Goal: Information Seeking & Learning: Learn about a topic

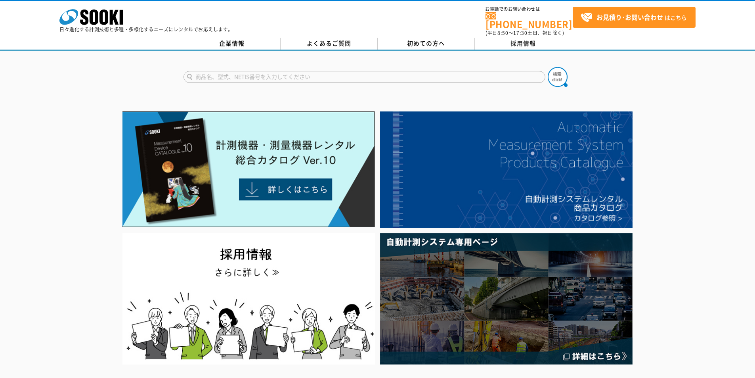
click at [245, 74] on input "text" at bounding box center [364, 77] width 362 height 12
type input "ガス検知器"
click at [560, 74] on img at bounding box center [558, 77] width 20 height 20
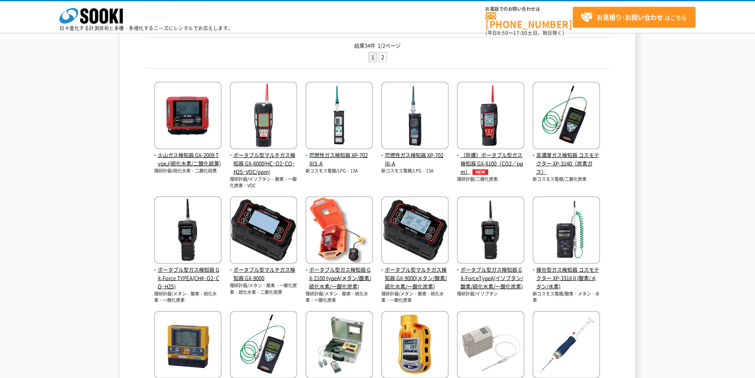
scroll to position [74, 0]
